Goal: Information Seeking & Learning: Learn about a topic

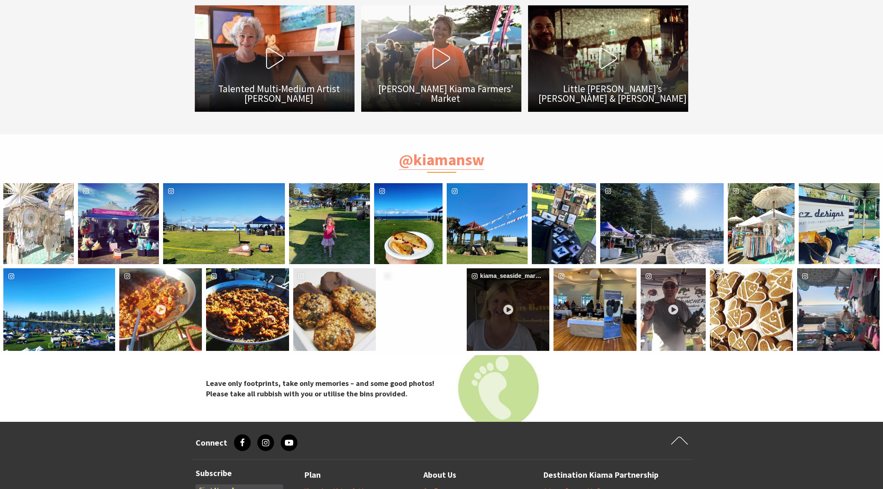
scroll to position [1502, 0]
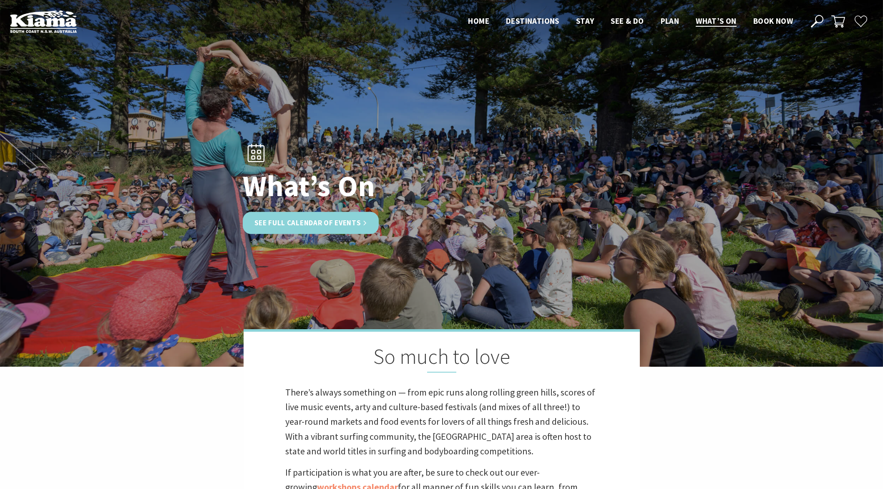
click at [347, 226] on link "See Full Calendar of Events" at bounding box center [311, 223] width 136 height 22
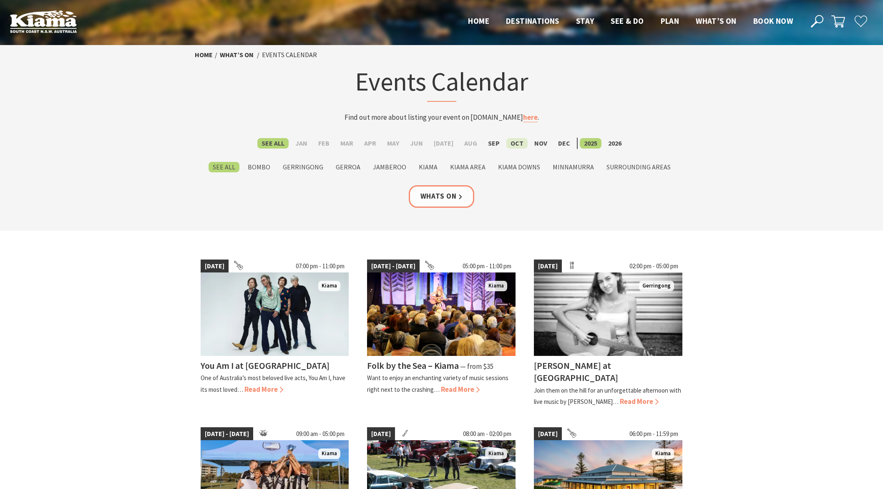
click at [506, 144] on label "Oct" at bounding box center [516, 143] width 21 height 10
click at [0, 0] on input "Oct" at bounding box center [0, 0] width 0 height 0
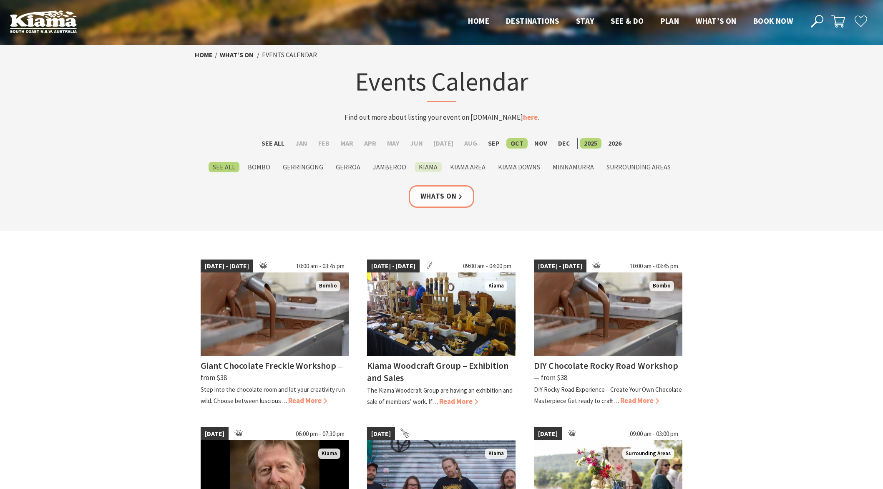
click at [427, 165] on label "Kiama" at bounding box center [428, 167] width 27 height 10
click at [0, 0] on input "Kiama" at bounding box center [0, 0] width 0 height 0
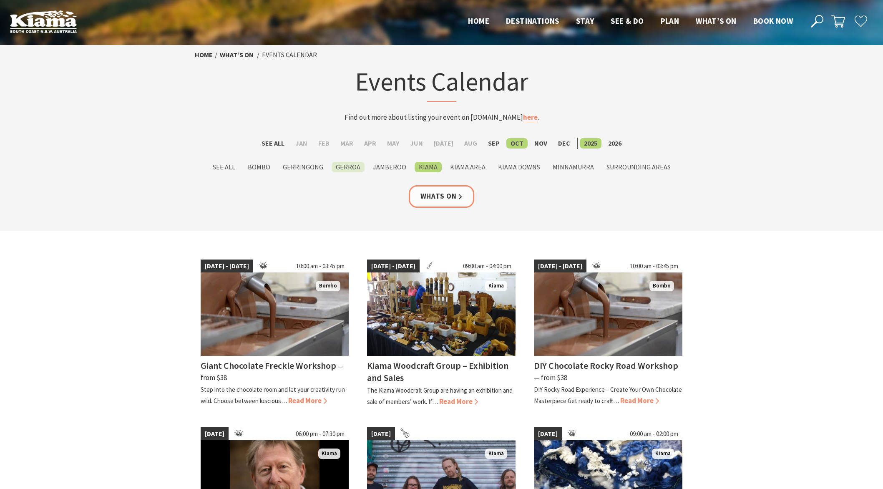
click at [353, 167] on label "Gerroa" at bounding box center [348, 167] width 33 height 10
click at [0, 0] on input "Gerroa" at bounding box center [0, 0] width 0 height 0
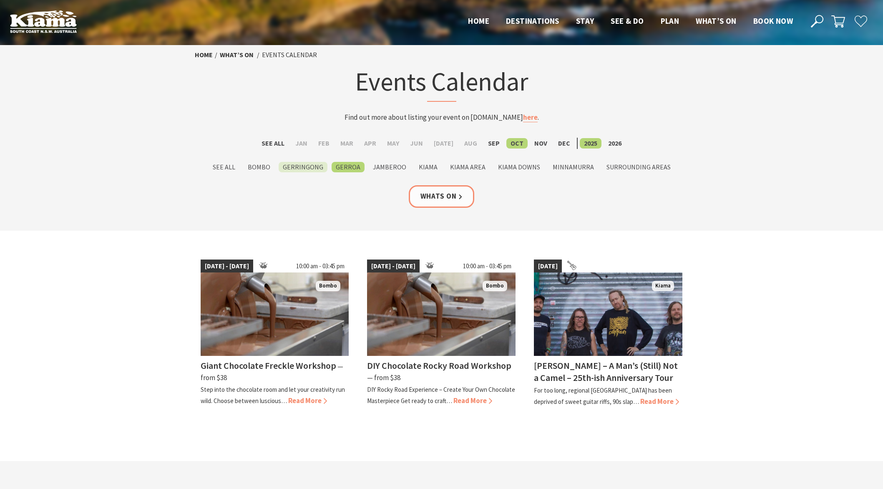
click at [323, 165] on label "Gerringong" at bounding box center [303, 167] width 49 height 10
click at [0, 0] on input "Gerringong" at bounding box center [0, 0] width 0 height 0
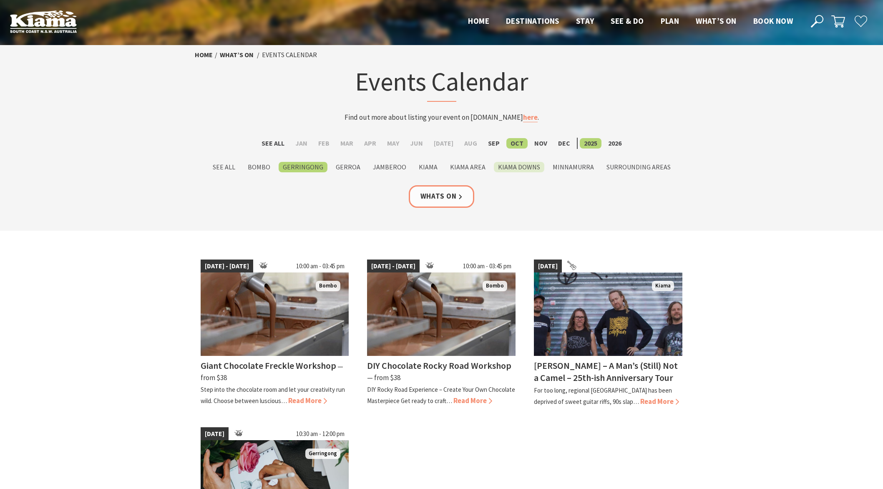
click at [511, 164] on label "Kiama Downs" at bounding box center [519, 167] width 50 height 10
click at [0, 0] on input "Kiama Downs" at bounding box center [0, 0] width 0 height 0
